Goal: Find specific page/section: Find specific page/section

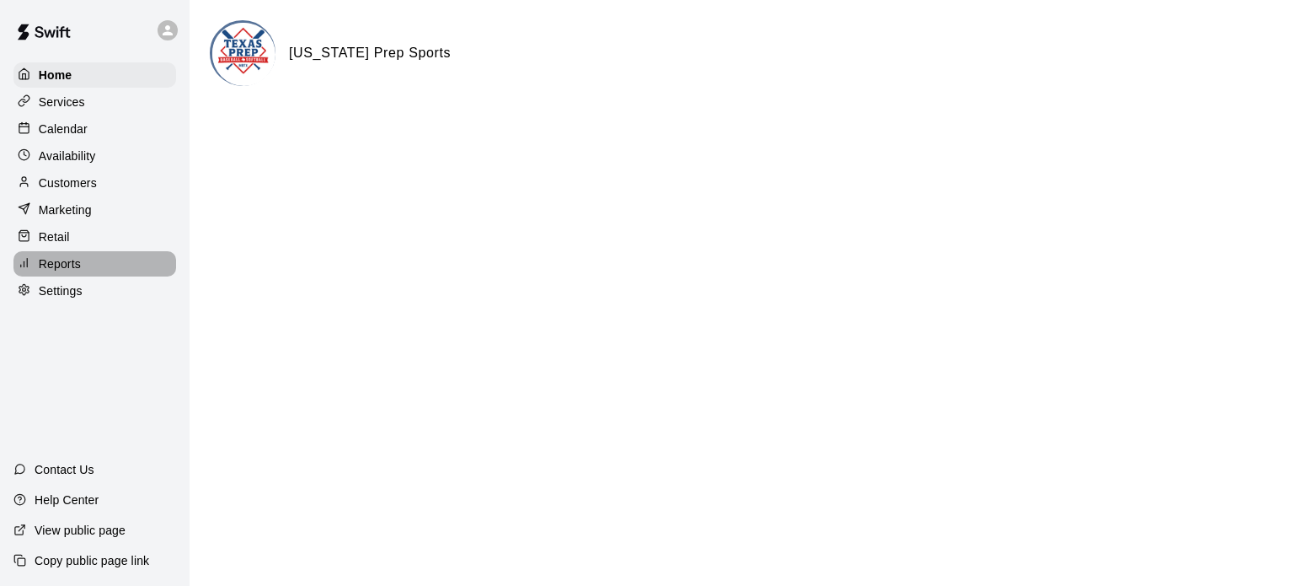
click at [92, 262] on div "Reports" at bounding box center [94, 263] width 163 height 25
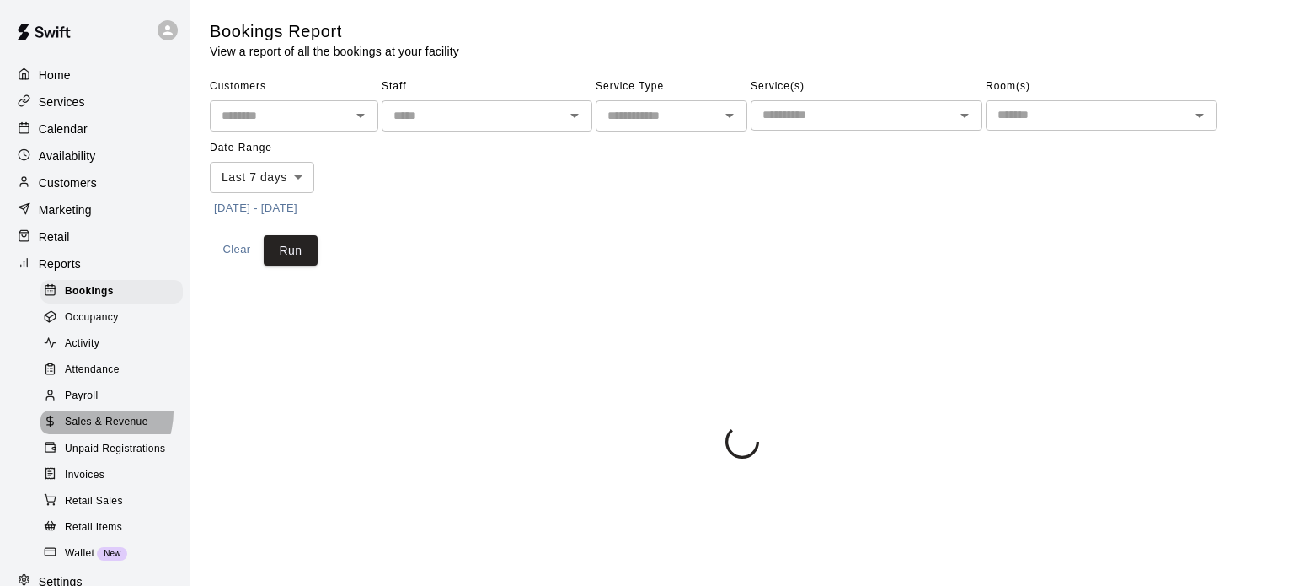
click at [88, 430] on div "Sales & Revenue" at bounding box center [111, 422] width 142 height 24
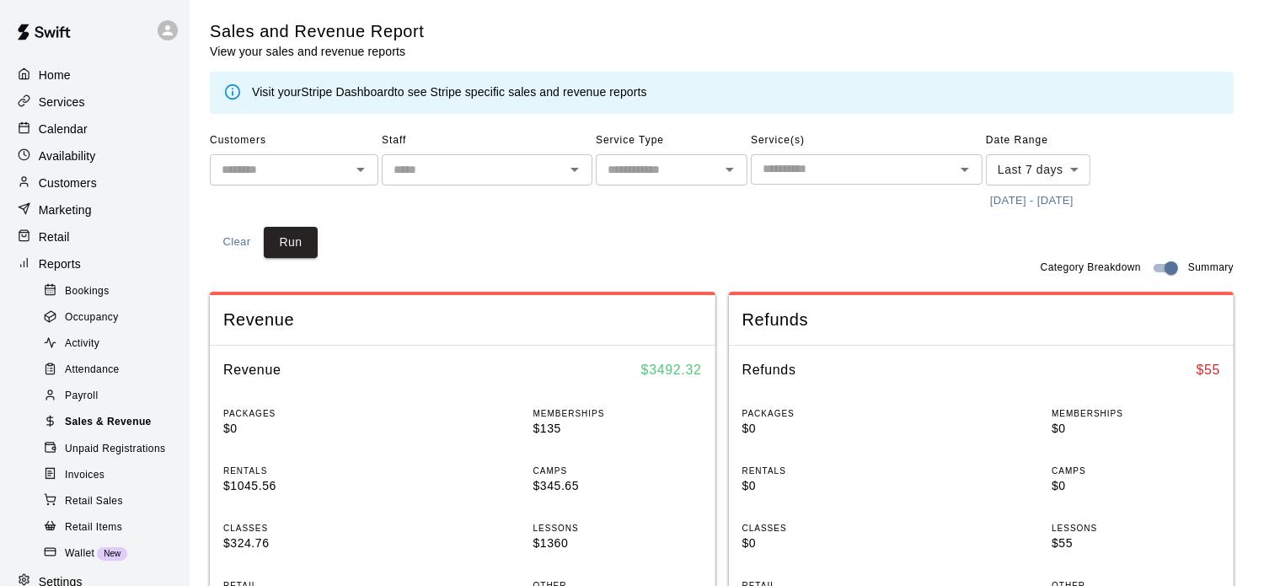
click at [94, 431] on span "Sales & Revenue" at bounding box center [108, 422] width 87 height 17
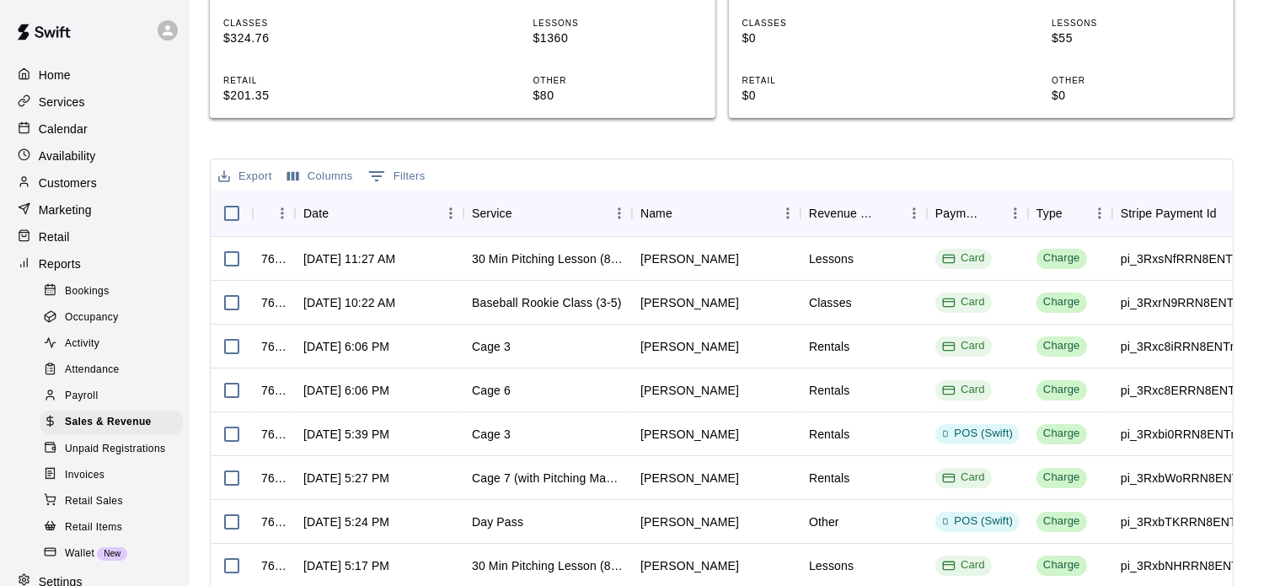
scroll to position [503, 0]
